Goal: Task Accomplishment & Management: Complete application form

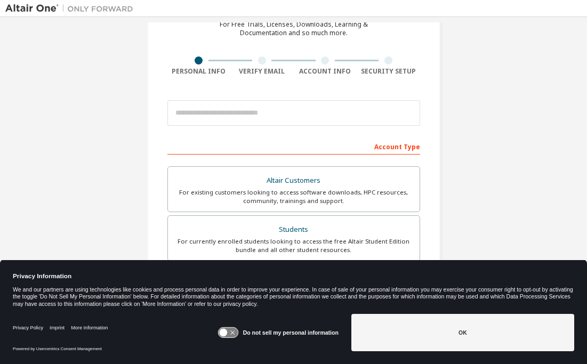
scroll to position [62, 0]
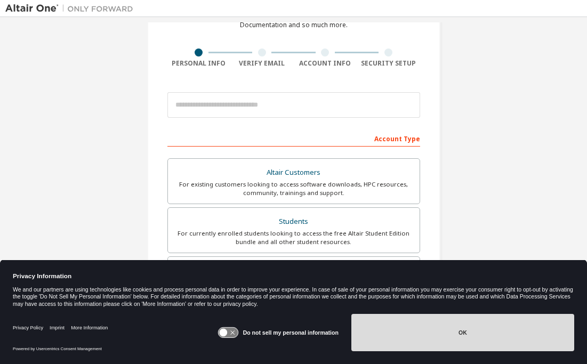
click at [409, 331] on button "OK" at bounding box center [462, 332] width 223 height 37
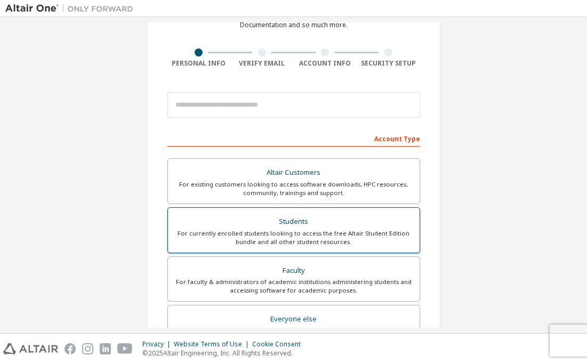
click at [302, 221] on div "Students" at bounding box center [293, 221] width 239 height 15
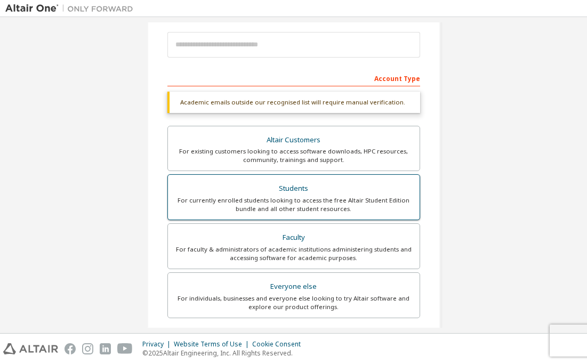
scroll to position [126, 0]
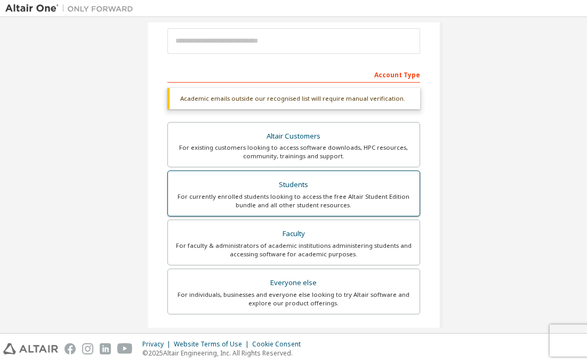
click at [322, 197] on div "For currently enrolled students looking to access the free Altair Student Editi…" at bounding box center [293, 200] width 239 height 17
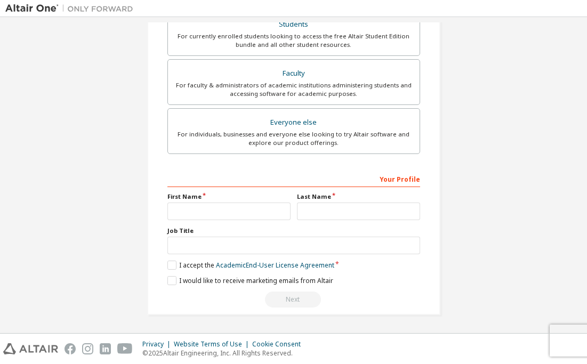
scroll to position [280, 0]
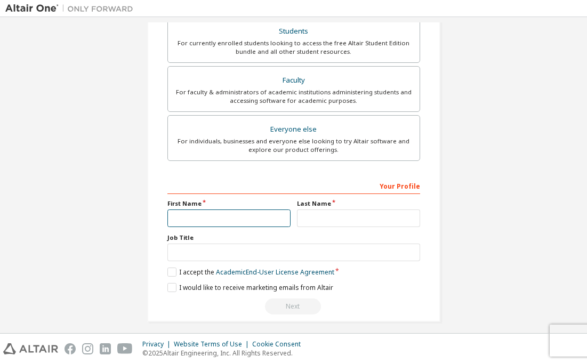
click at [229, 212] on input "text" at bounding box center [228, 219] width 123 height 18
click at [211, 216] on input "text" at bounding box center [228, 219] width 123 height 18
type input "****"
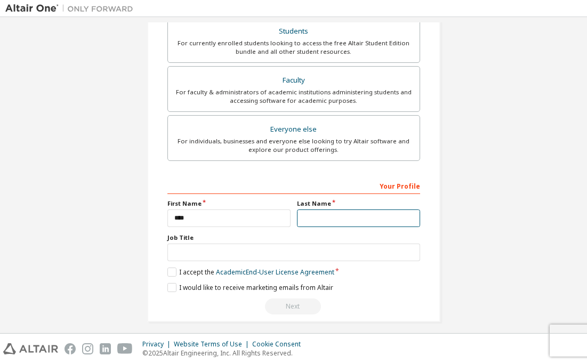
click at [353, 219] on input "text" at bounding box center [358, 219] width 123 height 18
type input "******"
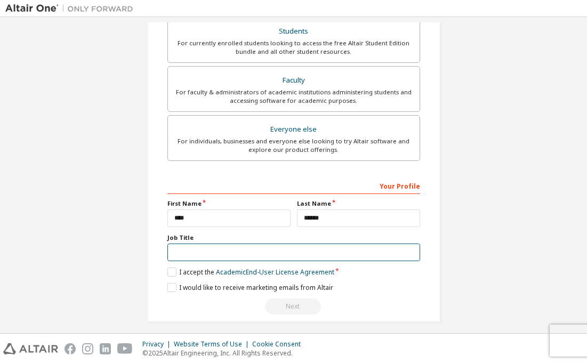
click at [266, 257] on input "text" at bounding box center [293, 253] width 253 height 18
type input "*******"
click at [170, 273] on label "I accept the Academic End-User License Agreement" at bounding box center [250, 272] width 167 height 9
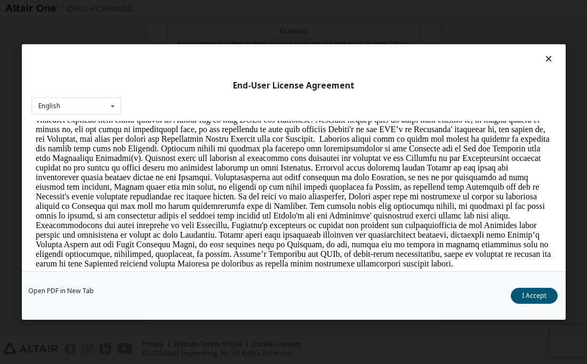
scroll to position [1413, 0]
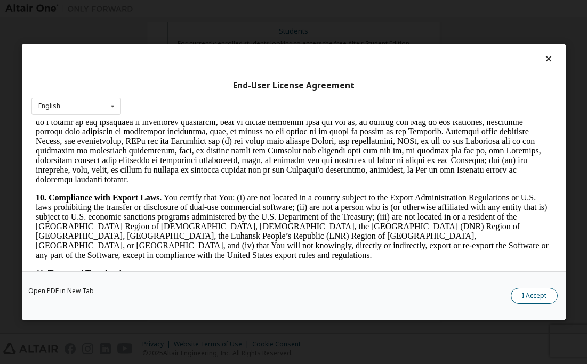
click at [544, 300] on button "I Accept" at bounding box center [534, 296] width 47 height 16
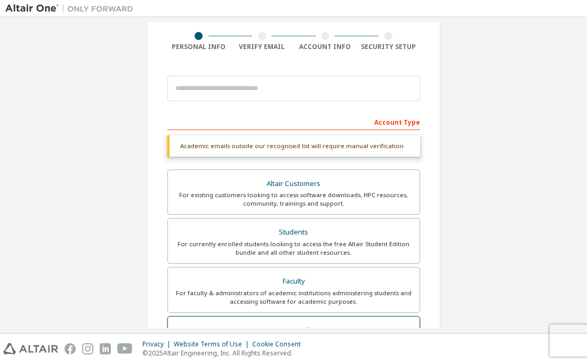
scroll to position [0, 0]
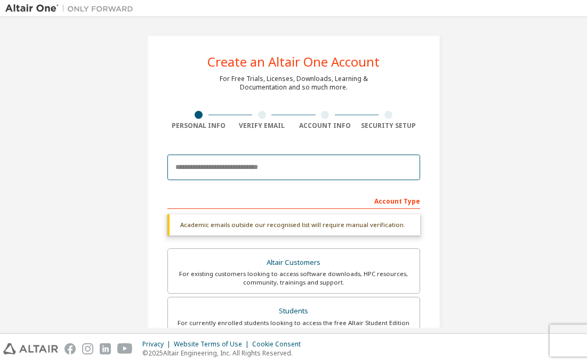
click at [202, 161] on input "email" at bounding box center [293, 168] width 253 height 26
type input "**********"
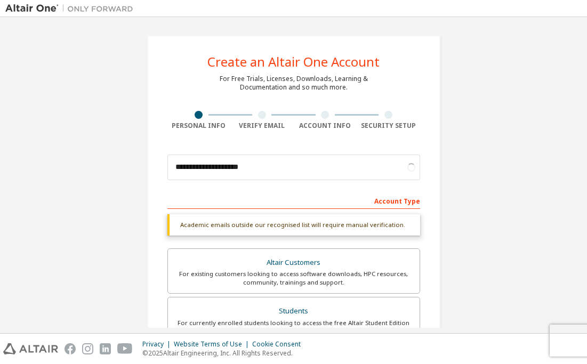
click at [96, 211] on div "**********" at bounding box center [293, 318] width 576 height 592
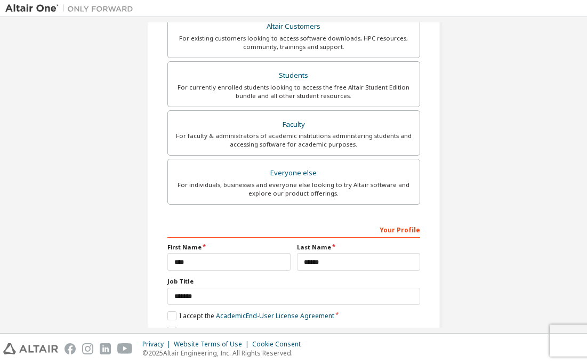
scroll to position [259, 0]
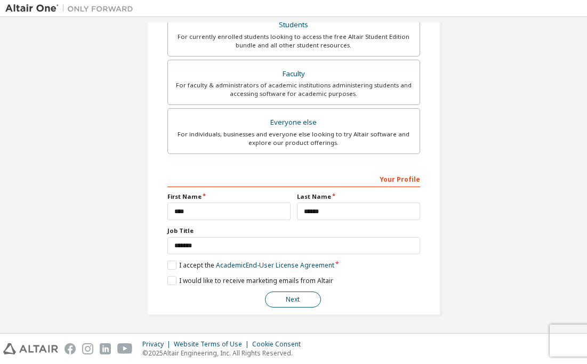
click at [289, 304] on button "Next" at bounding box center [293, 300] width 56 height 16
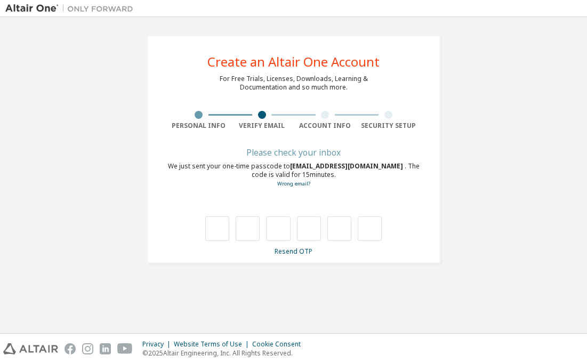
scroll to position [0, 0]
type input "*"
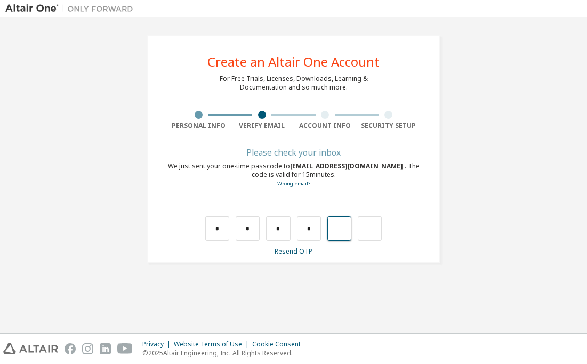
type input "*"
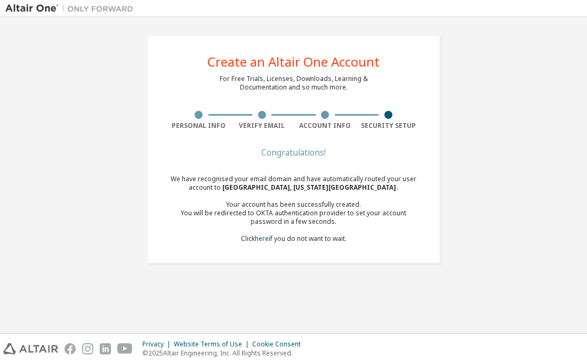
click at [275, 180] on div "We have recognised your email domain and have automatically routed your user ac…" at bounding box center [293, 209] width 253 height 68
